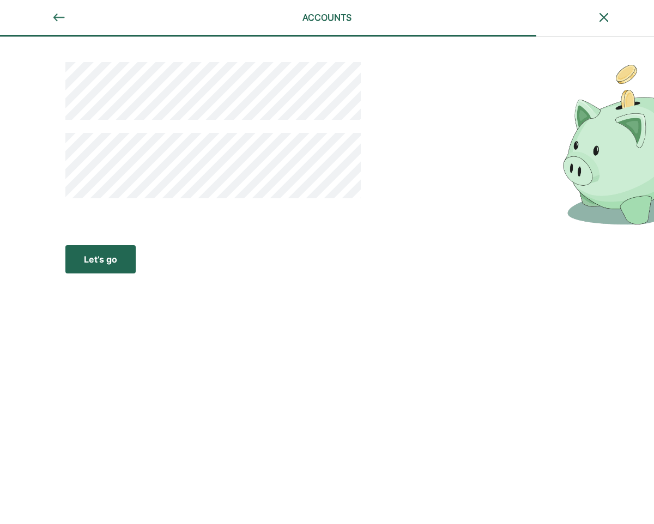
click at [105, 259] on div "Let’s go" at bounding box center [100, 259] width 33 height 13
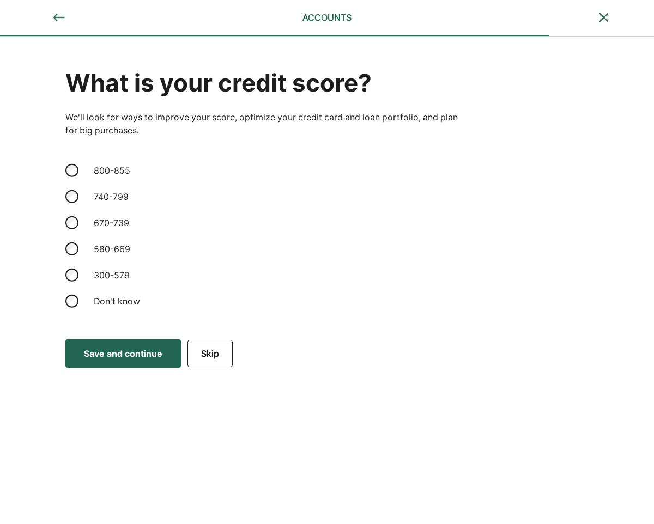
click at [111, 347] on div "Save and continue" at bounding box center [123, 353] width 78 height 13
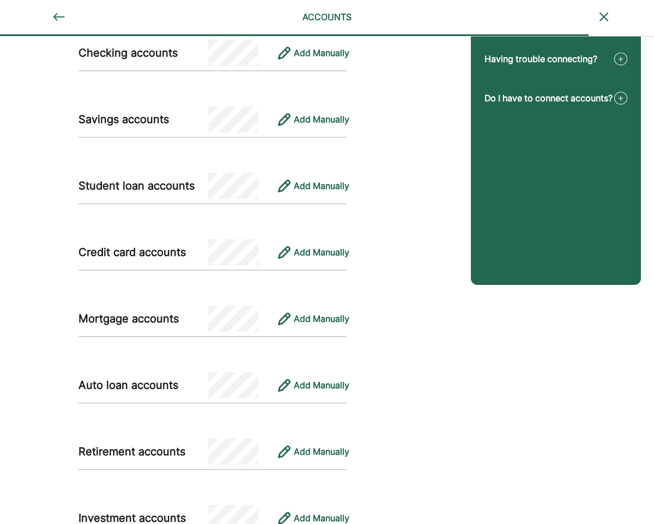
scroll to position [390, 0]
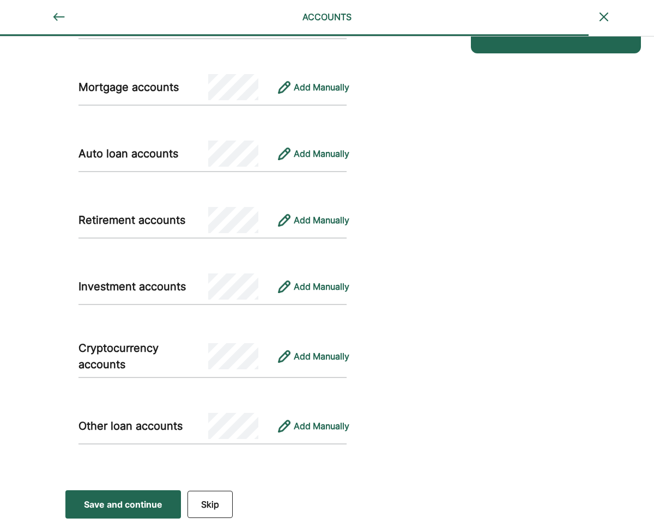
click at [208, 507] on button "Skip" at bounding box center [209, 504] width 45 height 27
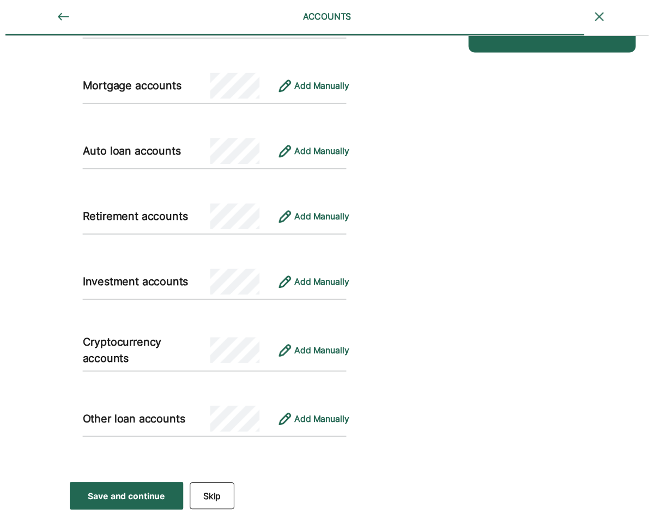
scroll to position [0, 0]
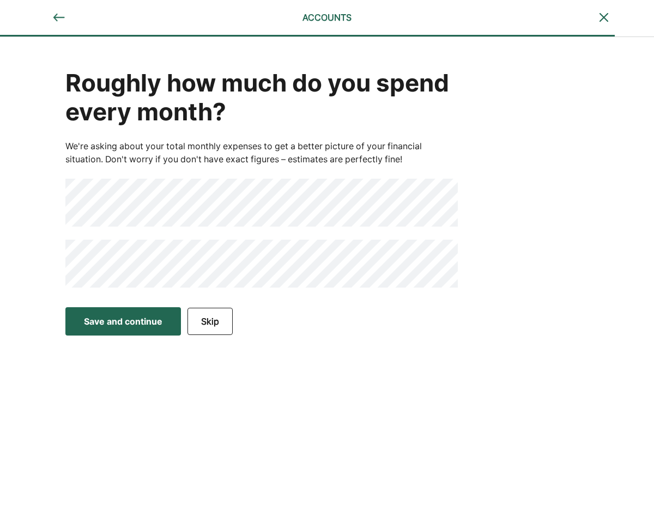
click at [148, 324] on div "Save and continue" at bounding box center [123, 321] width 78 height 13
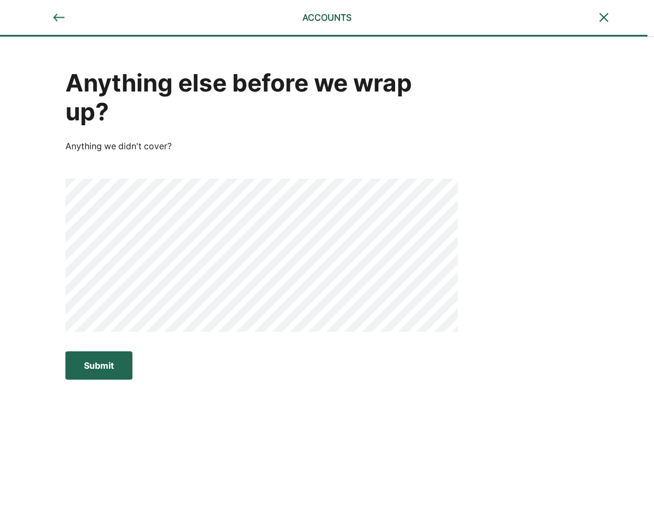
click at [127, 176] on div "Anything else before we wrap up? Anything we didn't cover?" at bounding box center [261, 198] width 392 height 265
click at [94, 369] on div "Submit" at bounding box center [99, 365] width 30 height 13
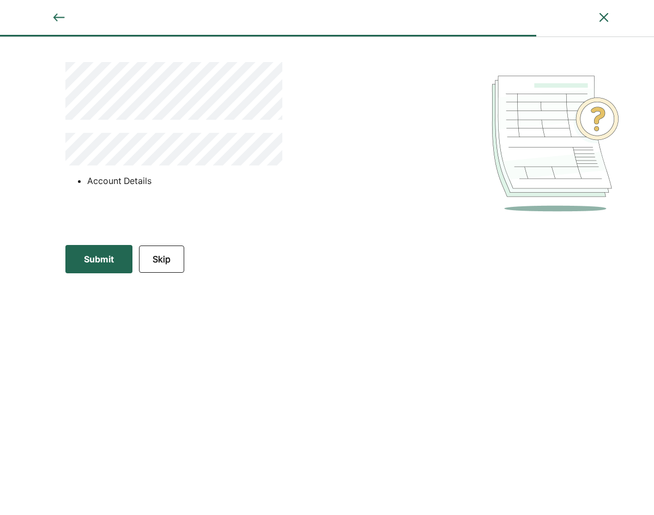
click at [128, 180] on li "Account Details" at bounding box center [250, 180] width 327 height 13
click at [53, 17] on img at bounding box center [58, 17] width 13 height 13
click at [57, 17] on img at bounding box center [58, 17] width 13 height 13
click at [56, 17] on img at bounding box center [58, 17] width 13 height 13
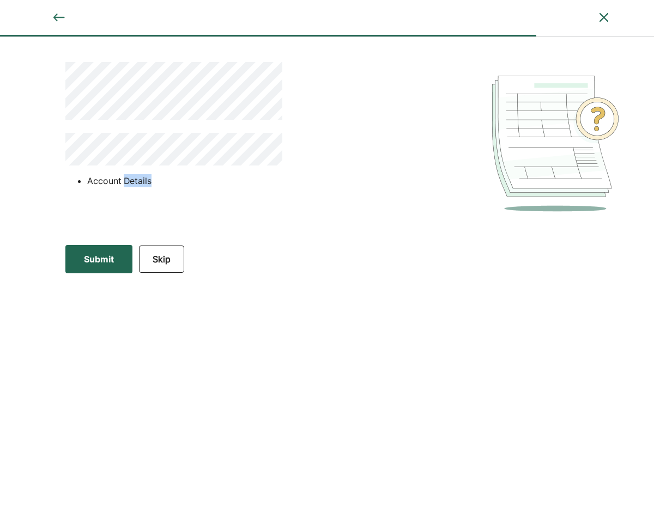
click at [58, 14] on img at bounding box center [58, 17] width 13 height 13
click at [18, 228] on div "Account Details" at bounding box center [424, 138] width 849 height 202
click at [56, 17] on img at bounding box center [58, 17] width 13 height 13
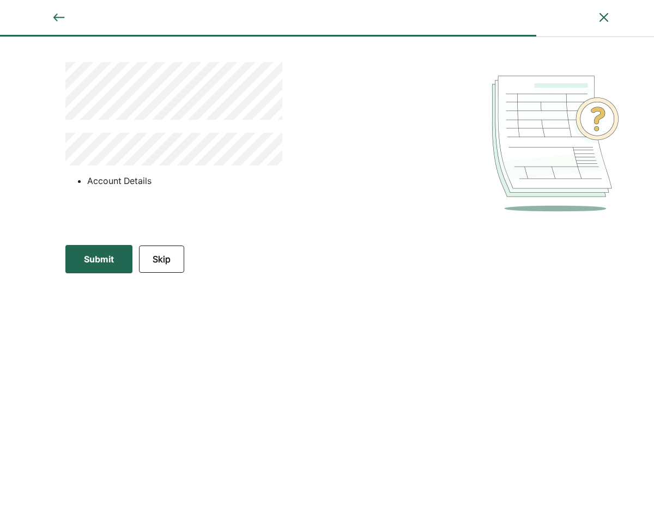
click at [56, 17] on img at bounding box center [58, 17] width 13 height 13
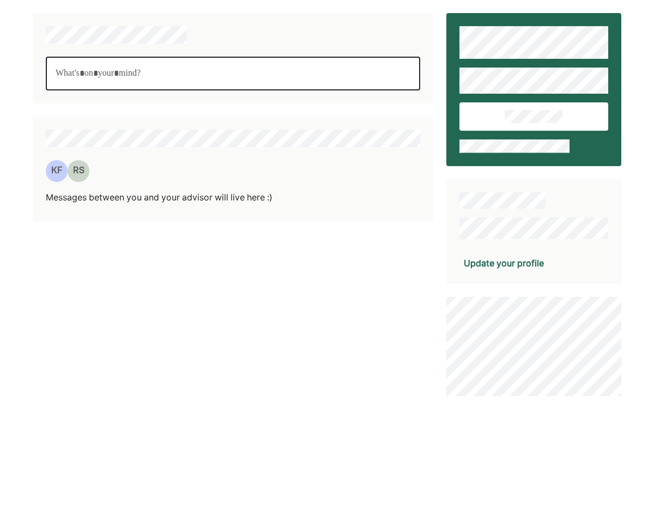
click at [92, 75] on p "Rich Text Editor. Editing area: main" at bounding box center [233, 73] width 355 height 14
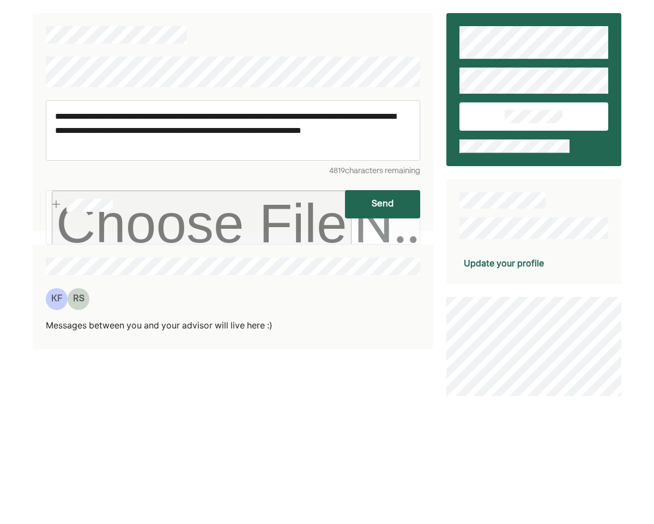
click at [359, 209] on button "Send" at bounding box center [382, 204] width 75 height 28
click at [107, 147] on p "**********" at bounding box center [233, 130] width 356 height 42
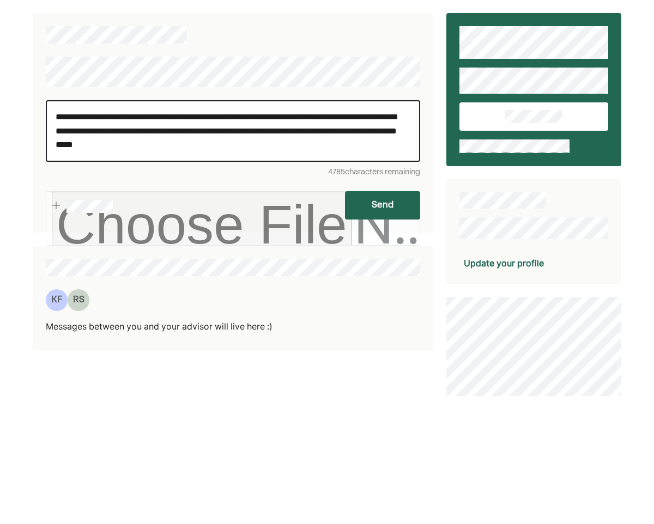
click at [384, 198] on button "Send" at bounding box center [382, 205] width 75 height 28
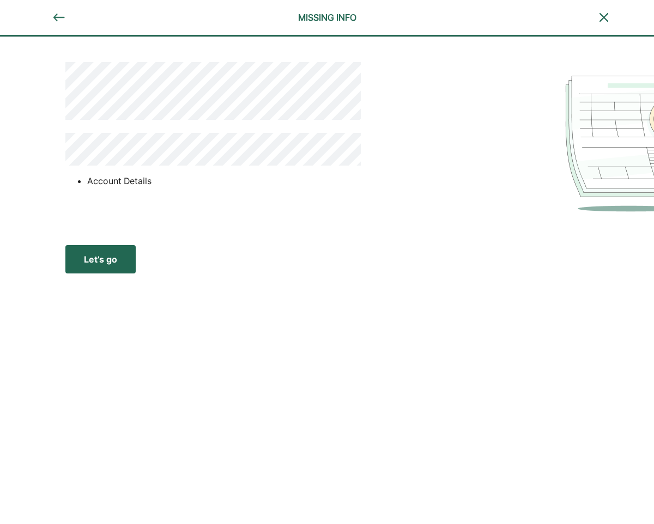
click at [94, 262] on div "Let’s go" at bounding box center [100, 259] width 33 height 13
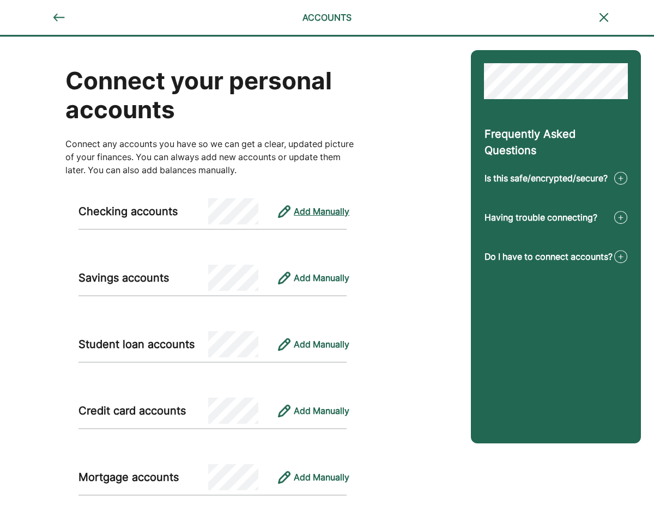
click at [312, 210] on div "Add Manually" at bounding box center [322, 211] width 56 height 13
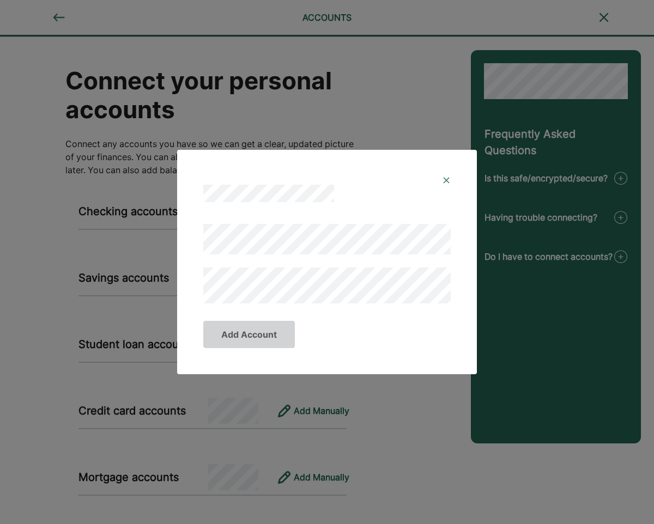
click at [447, 180] on img at bounding box center [446, 180] width 9 height 9
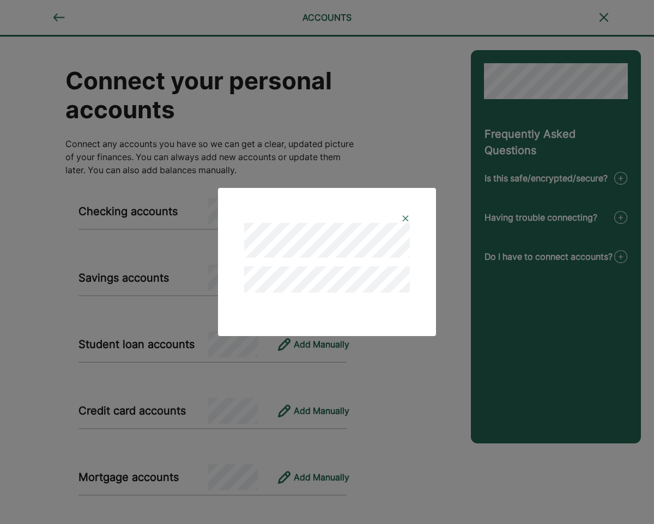
click at [404, 216] on img at bounding box center [405, 218] width 9 height 9
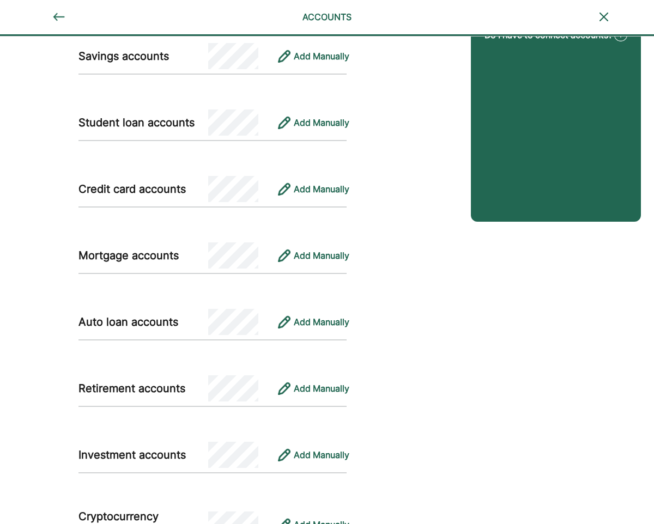
scroll to position [390, 0]
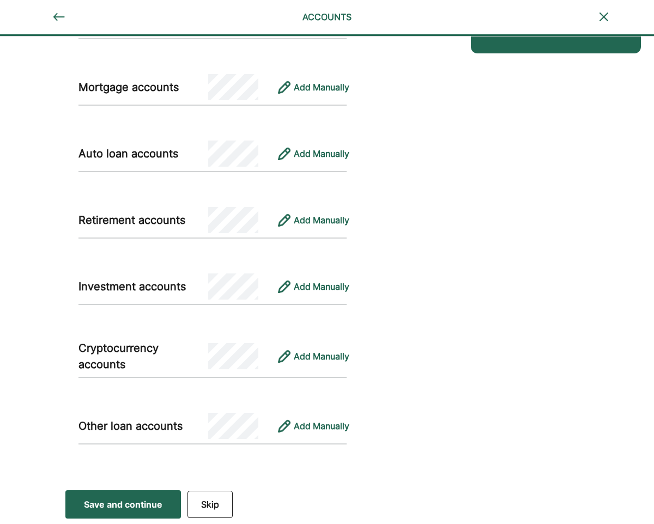
click at [212, 502] on button "Skip" at bounding box center [209, 504] width 45 height 27
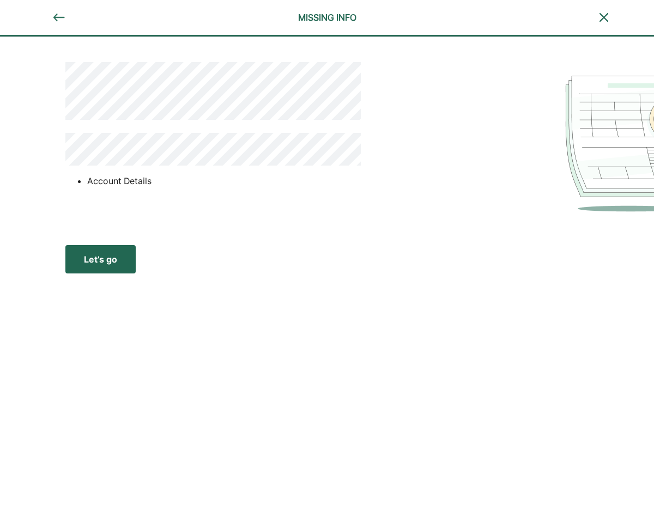
click at [113, 259] on div "Let’s go" at bounding box center [100, 259] width 33 height 13
